Goal: Find specific page/section

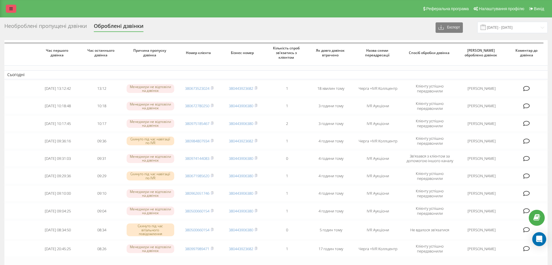
click at [12, 9] on icon at bounding box center [10, 9] width 3 height 4
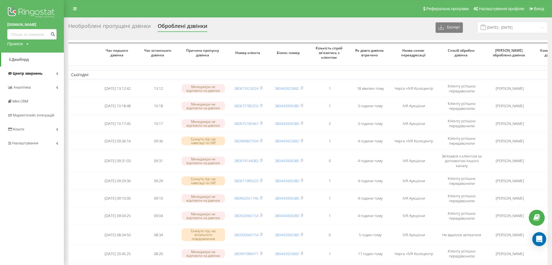
click at [38, 74] on span "Центр звернень" at bounding box center [28, 73] width 30 height 4
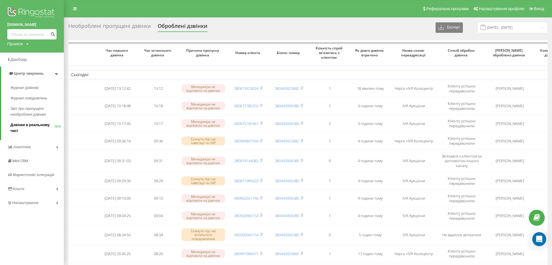
click at [34, 125] on span "Дзвінки в реальному часі" at bounding box center [32, 128] width 44 height 12
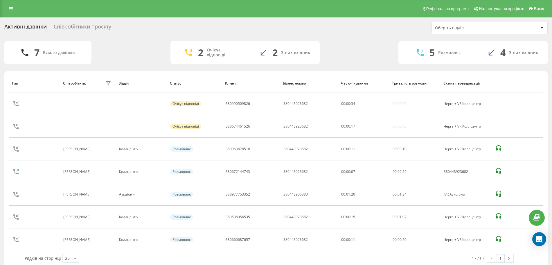
click at [76, 27] on div "Співробітники проєкту" at bounding box center [83, 28] width 58 height 9
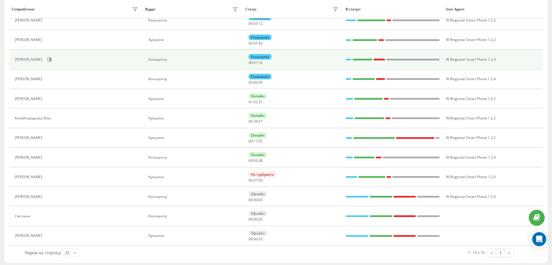
scroll to position [104, 0]
